Goal: Task Accomplishment & Management: Manage account settings

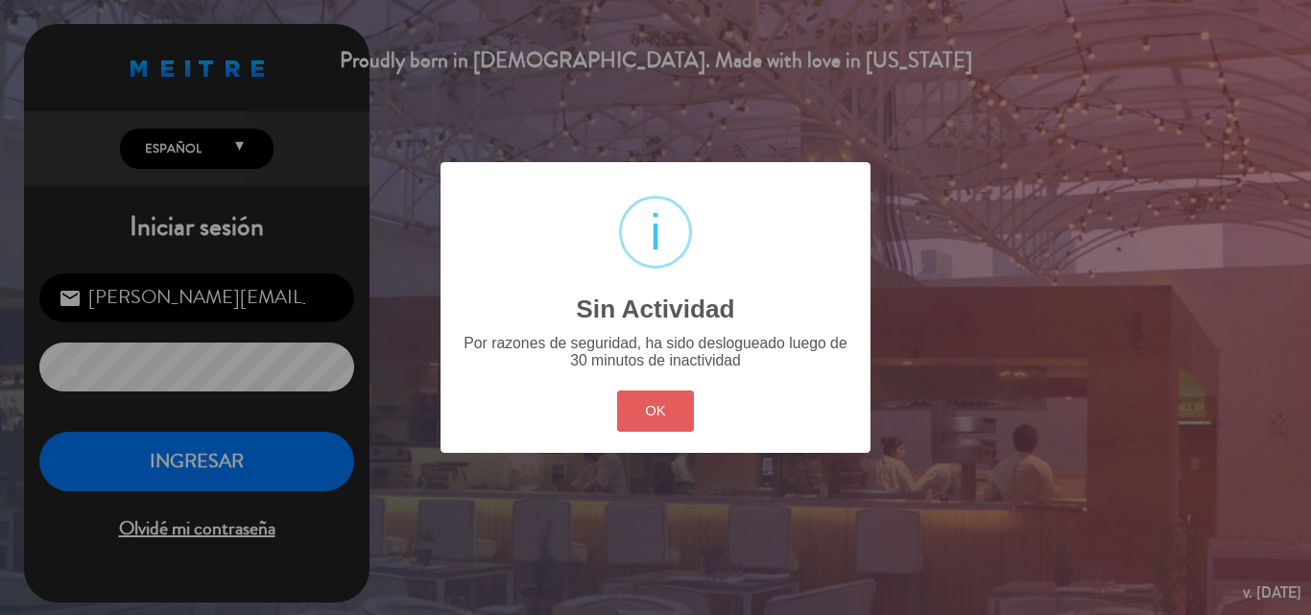
click at [691, 421] on button "OK" at bounding box center [656, 411] width 78 height 41
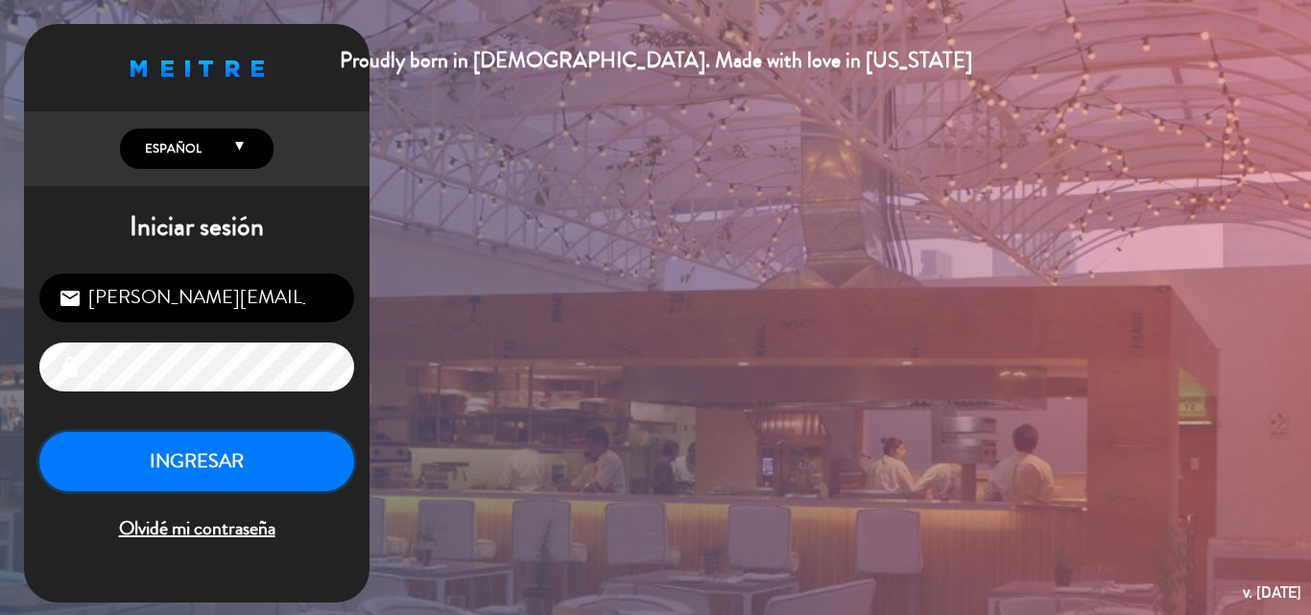
click at [109, 473] on button "INGRESAR" at bounding box center [196, 462] width 315 height 60
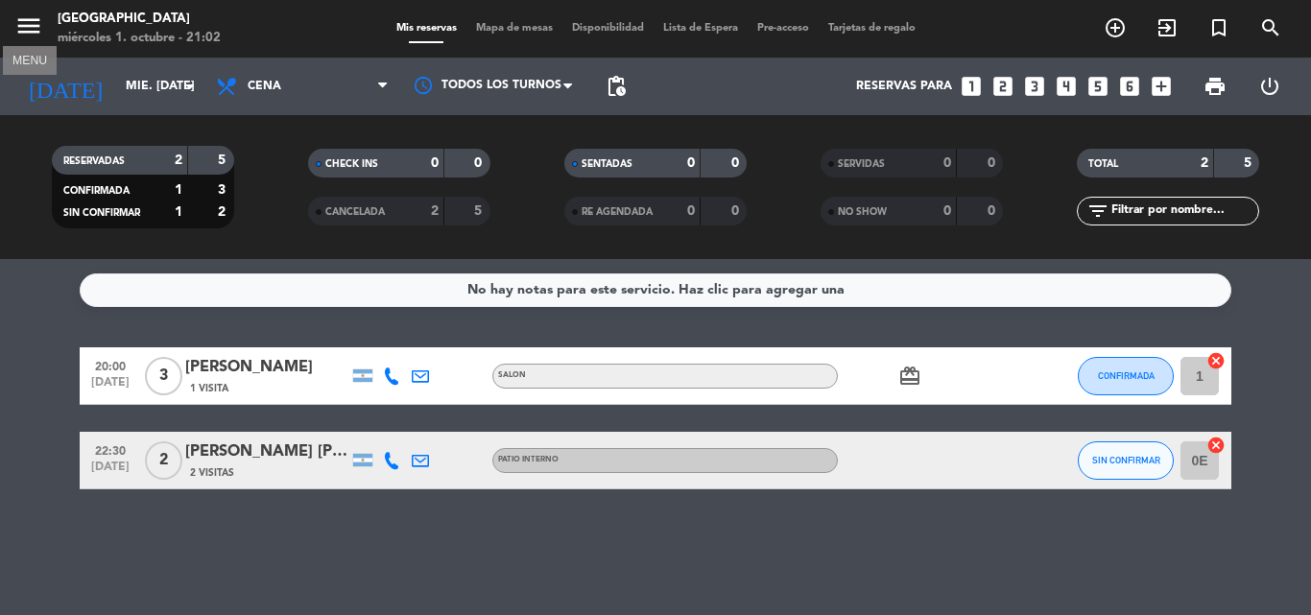
click at [34, 37] on icon "menu" at bounding box center [28, 26] width 29 height 29
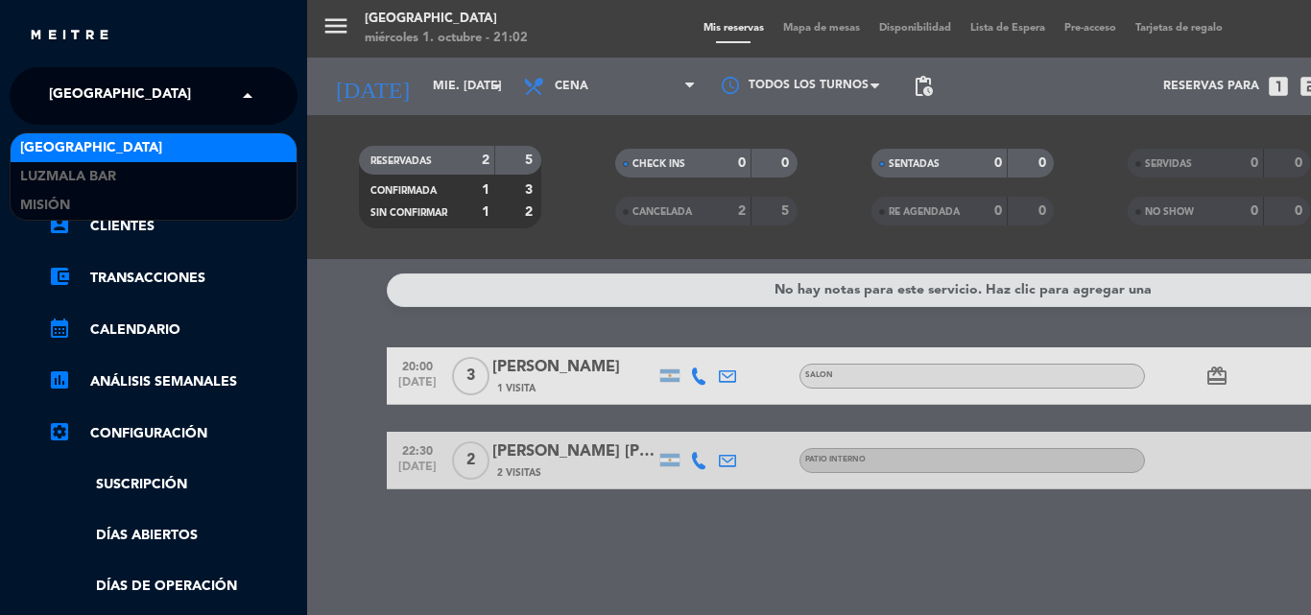
click at [108, 104] on span "[GEOGRAPHIC_DATA]" at bounding box center [120, 96] width 142 height 40
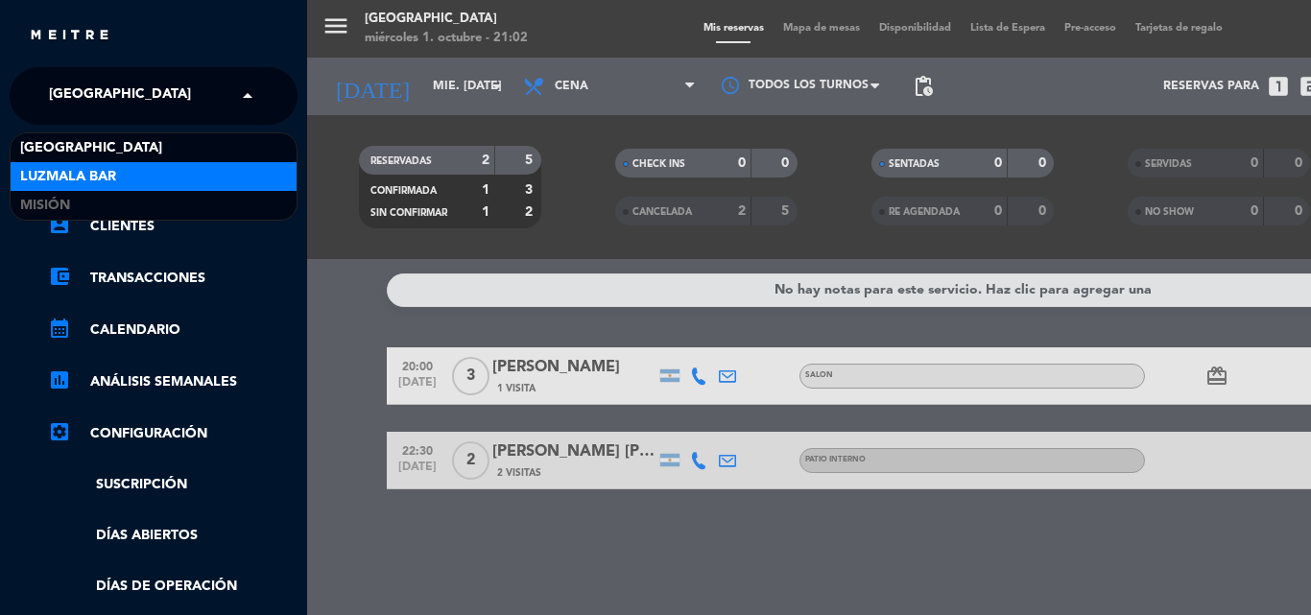
click at [87, 172] on span "Luzmala Bar" at bounding box center [68, 177] width 96 height 22
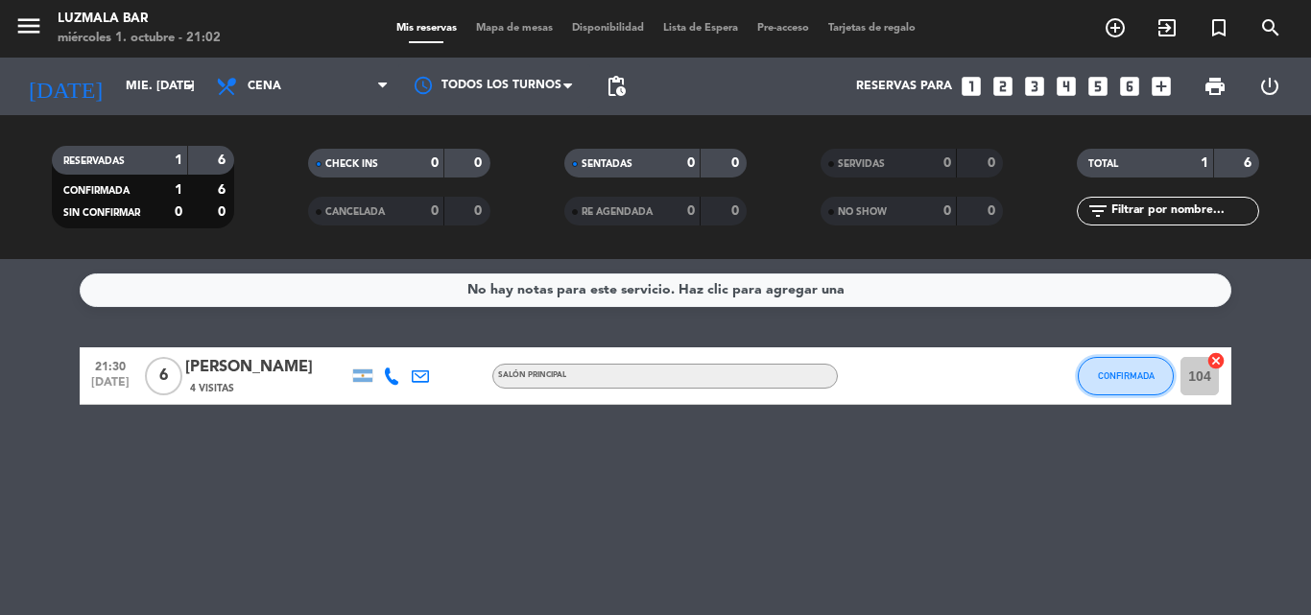
click at [1136, 384] on button "CONFIRMADA" at bounding box center [1126, 376] width 96 height 38
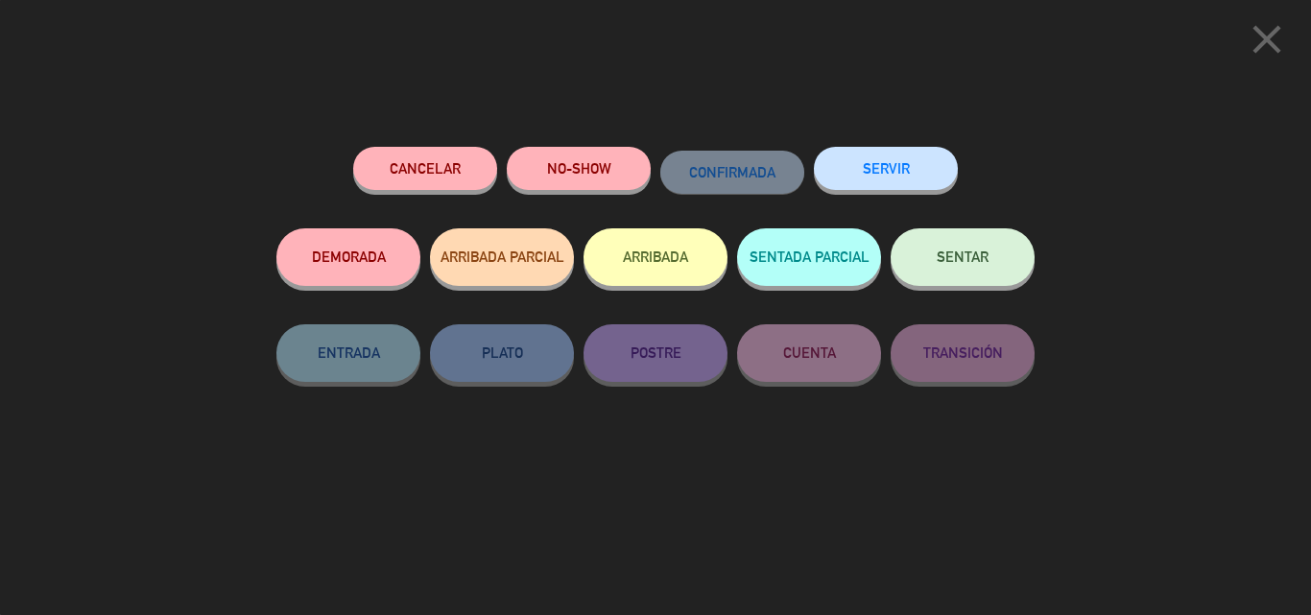
click at [932, 259] on button "SENTAR" at bounding box center [963, 257] width 144 height 58
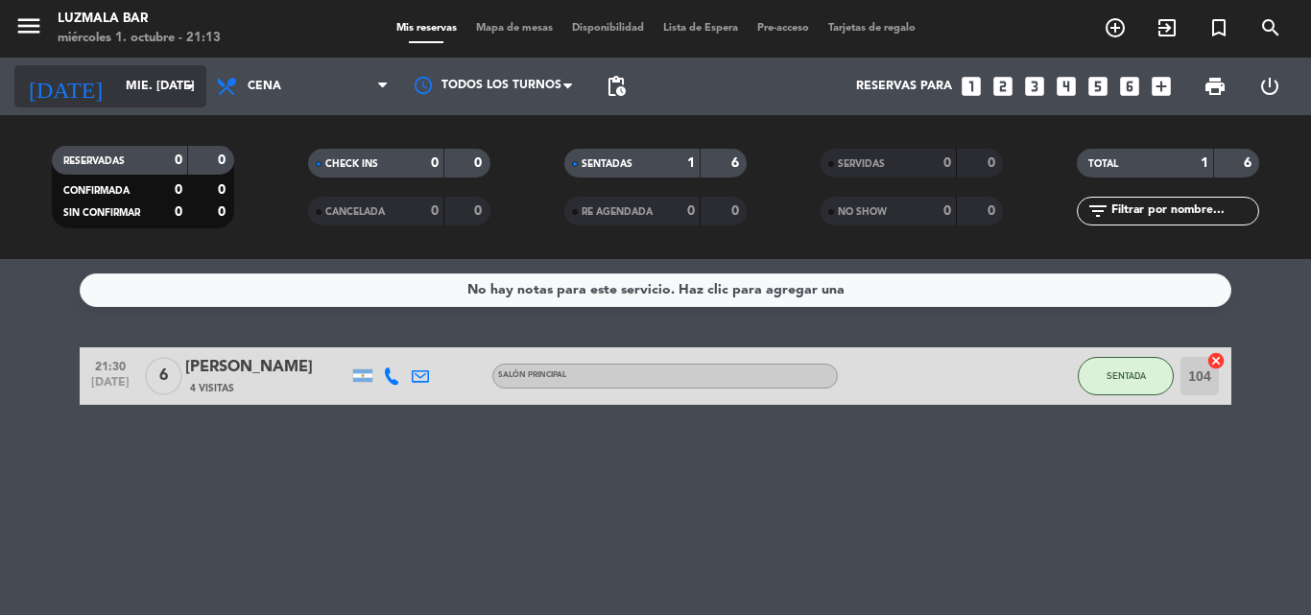
click at [46, 86] on icon "[DATE]" at bounding box center [65, 86] width 102 height 42
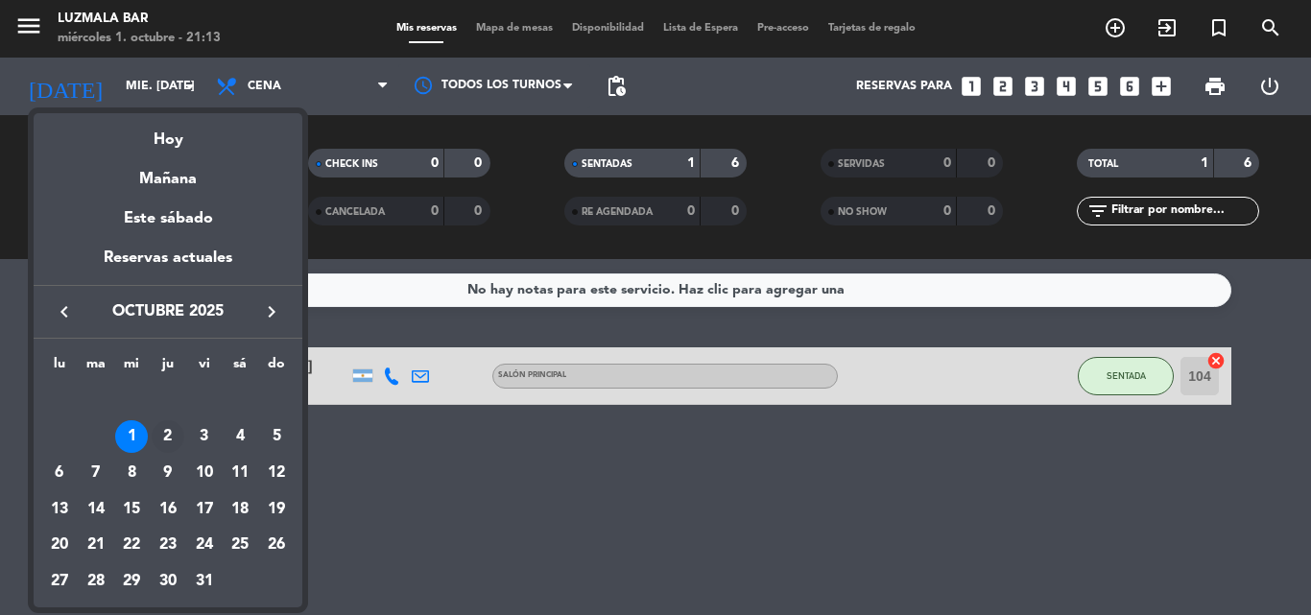
click at [167, 433] on div "2" at bounding box center [168, 436] width 33 height 33
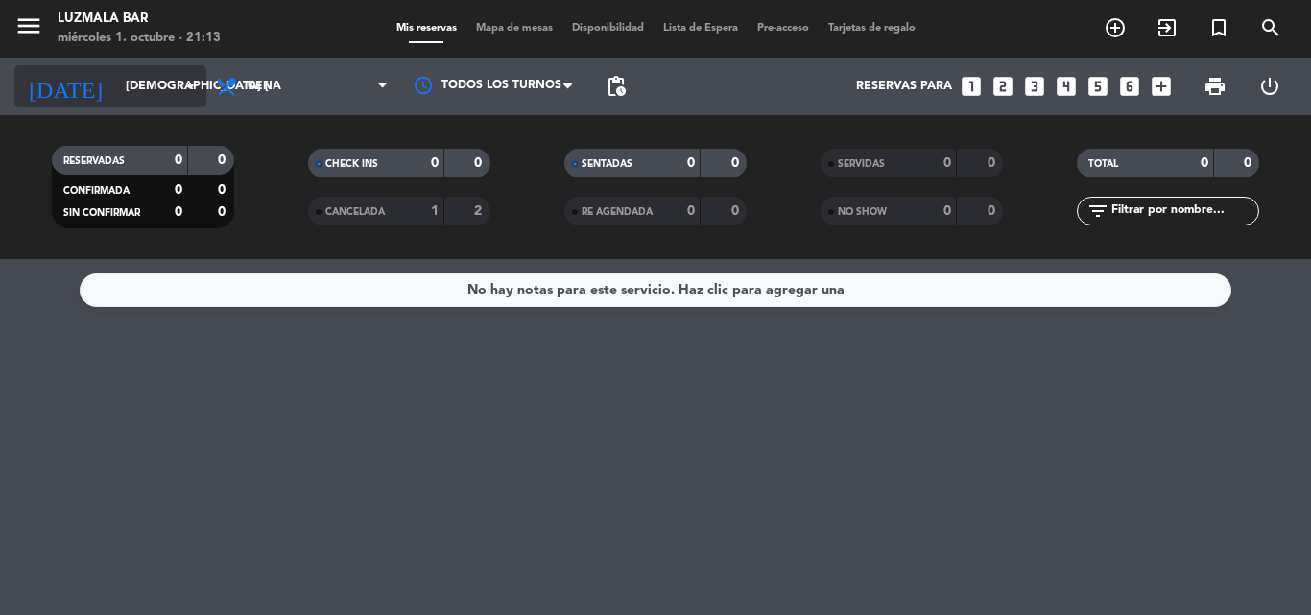
click at [120, 92] on input "[DEMOGRAPHIC_DATA] [DATE]" at bounding box center [197, 86] width 162 height 33
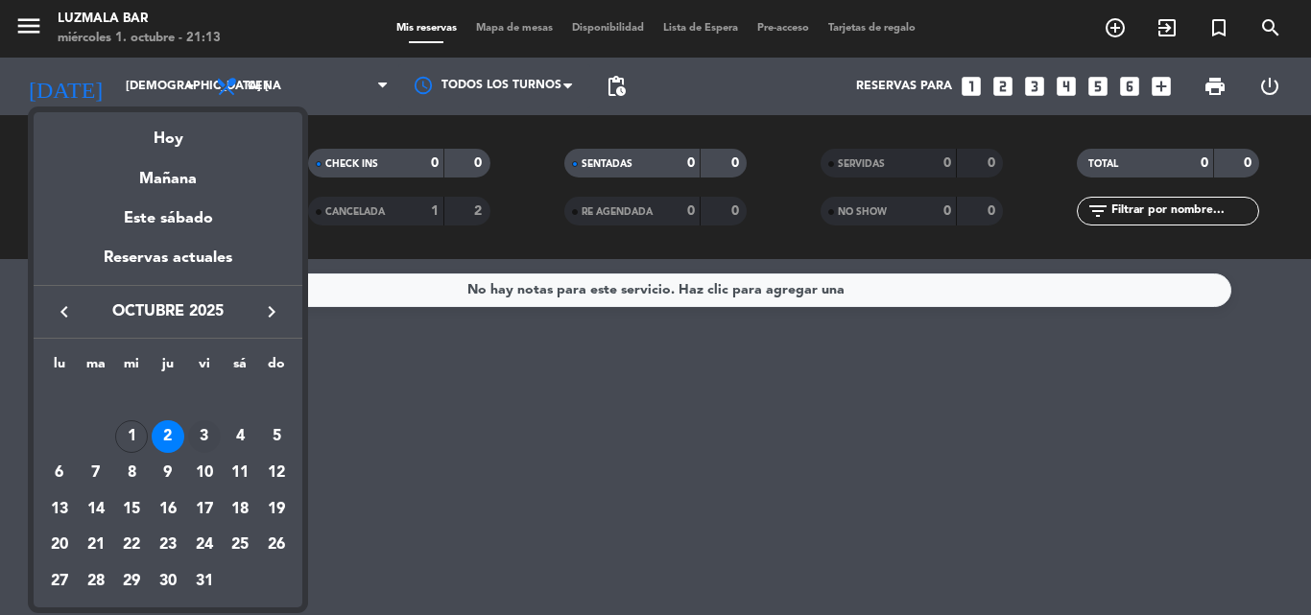
click at [195, 432] on div "3" at bounding box center [204, 436] width 33 height 33
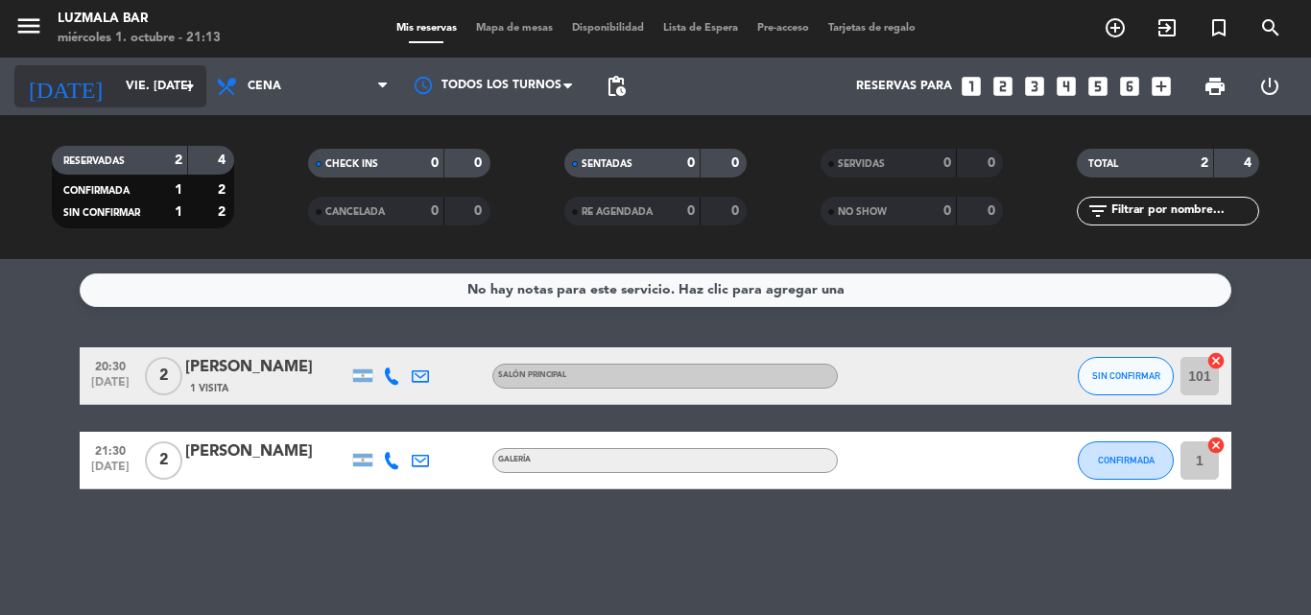
click at [116, 89] on input "vie. [DATE]" at bounding box center [197, 86] width 162 height 33
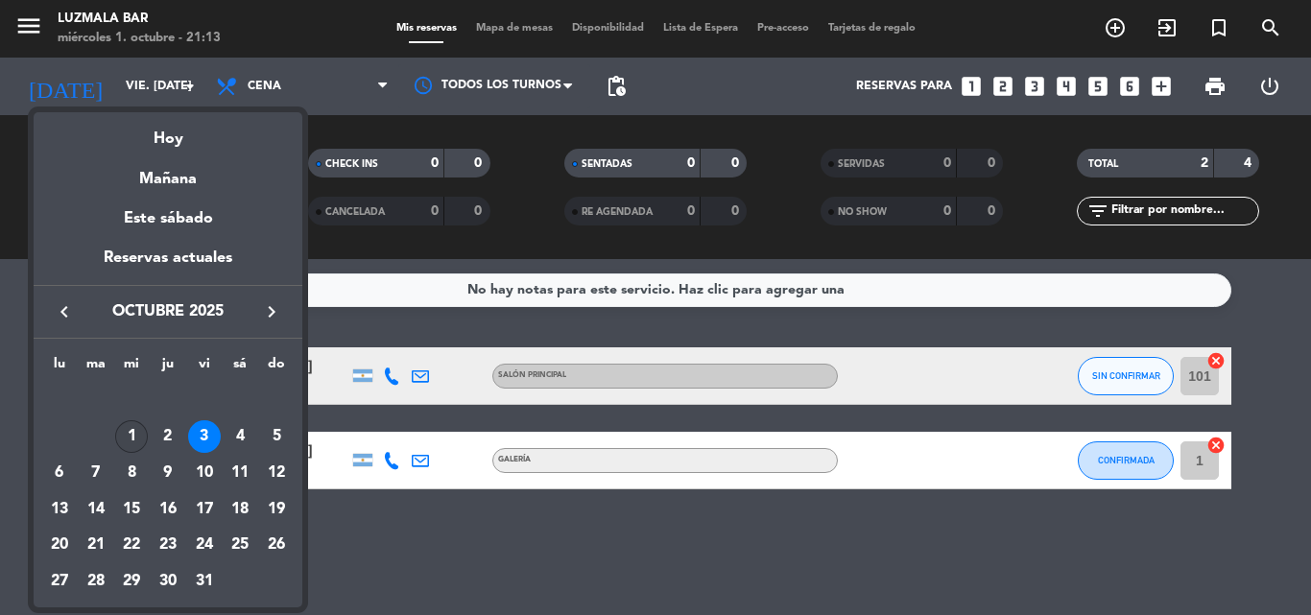
click at [144, 440] on div "1" at bounding box center [131, 436] width 33 height 33
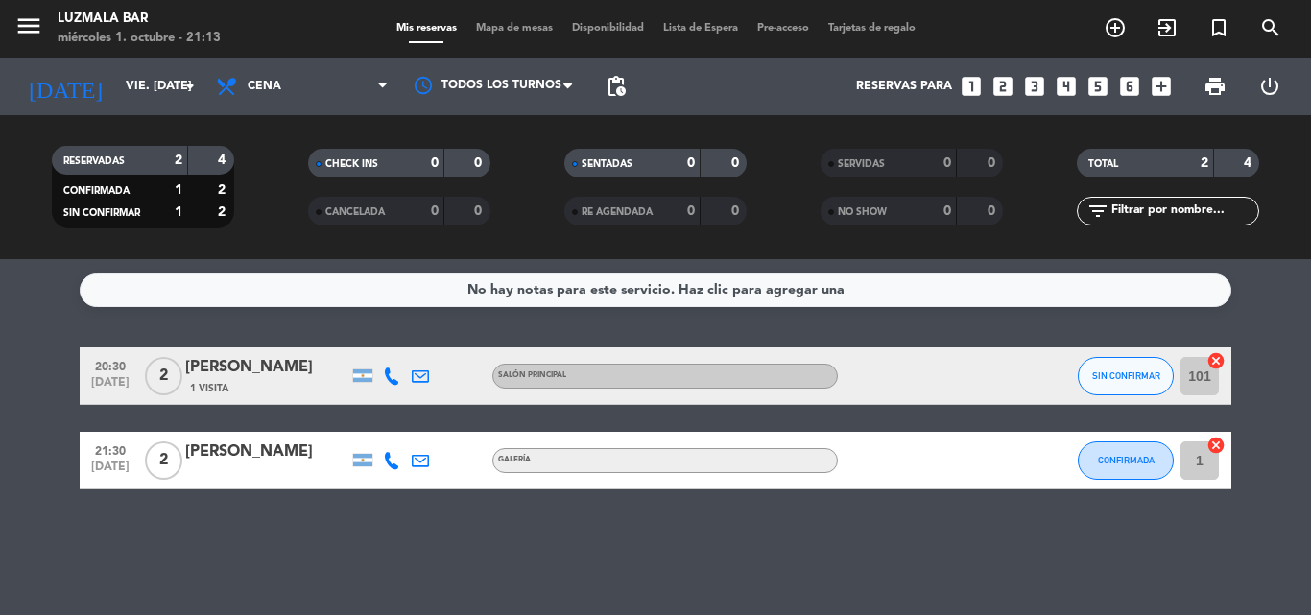
type input "mié. [DATE]"
